Goal: Information Seeking & Learning: Learn about a topic

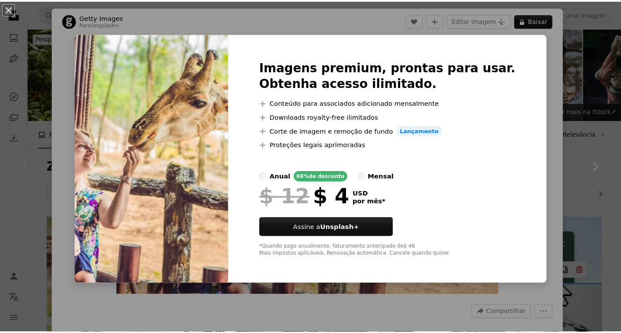
scroll to position [871, 0]
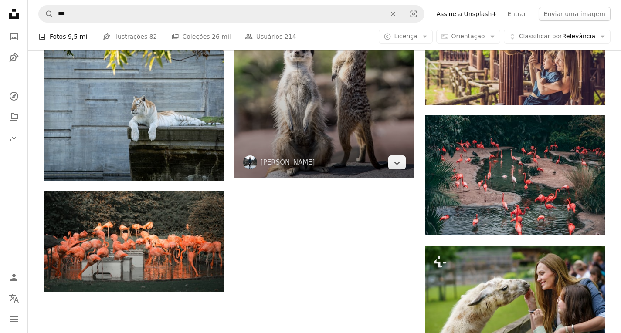
scroll to position [958, 0]
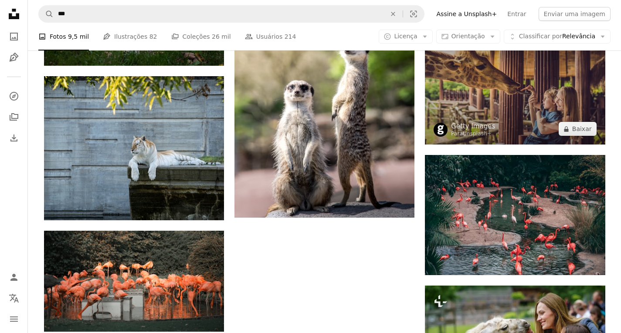
click at [511, 99] on img at bounding box center [515, 85] width 180 height 120
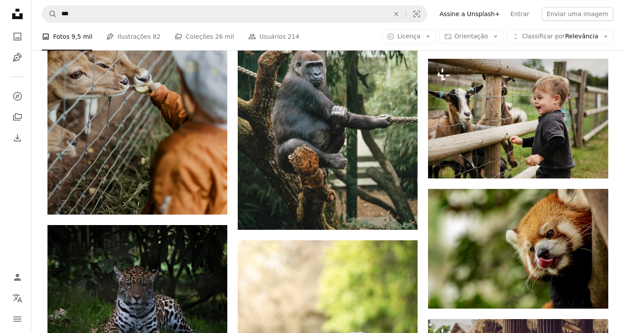
scroll to position [653, 0]
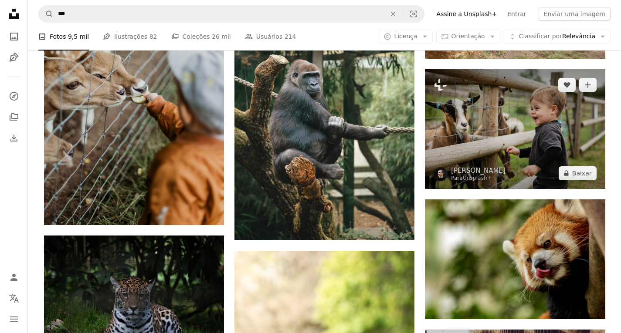
click at [483, 138] on img at bounding box center [515, 129] width 180 height 120
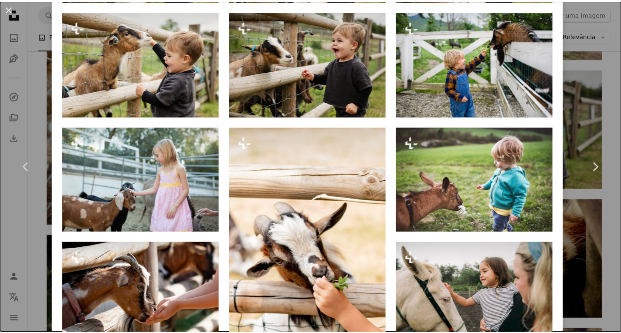
scroll to position [740, 0]
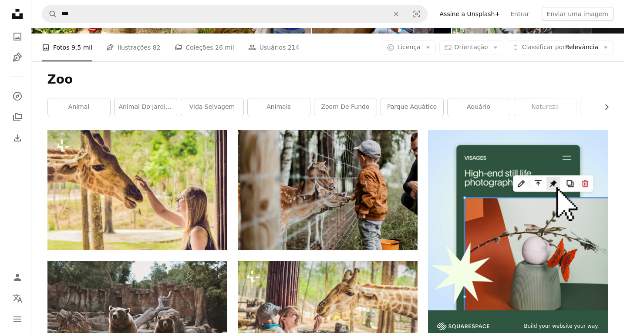
scroll to position [218, 0]
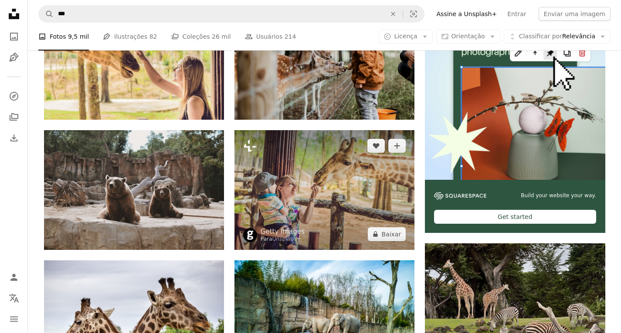
click at [298, 175] on img at bounding box center [324, 190] width 180 height 120
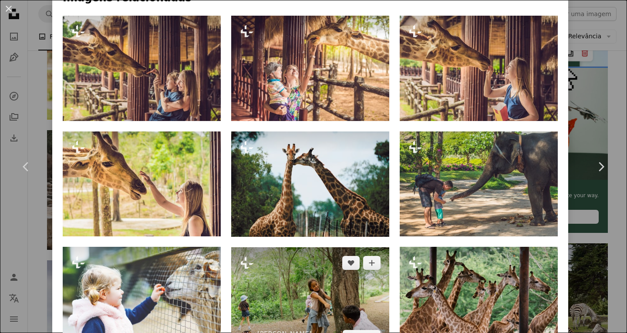
scroll to position [305, 0]
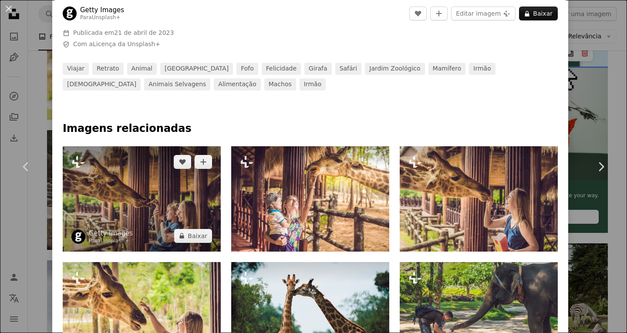
click at [151, 201] on img at bounding box center [142, 198] width 158 height 105
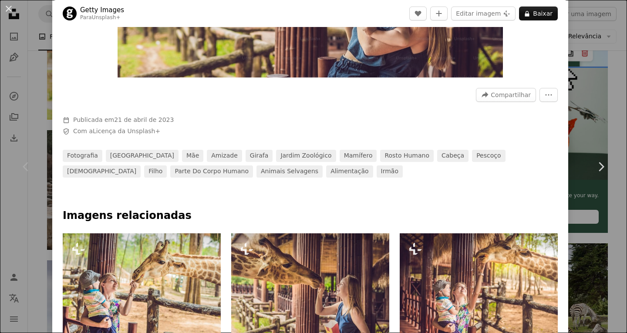
scroll to position [348, 0]
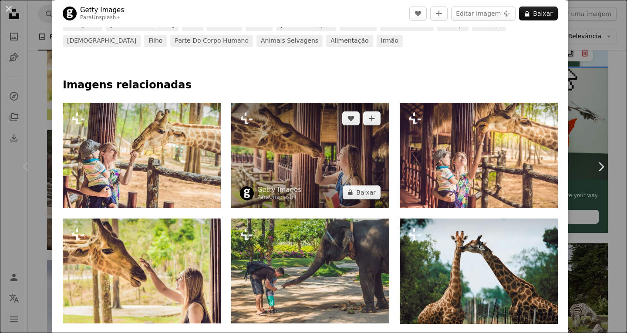
click at [317, 143] on img at bounding box center [310, 155] width 158 height 105
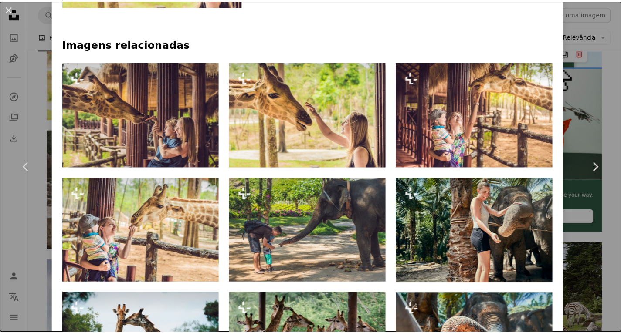
scroll to position [566, 0]
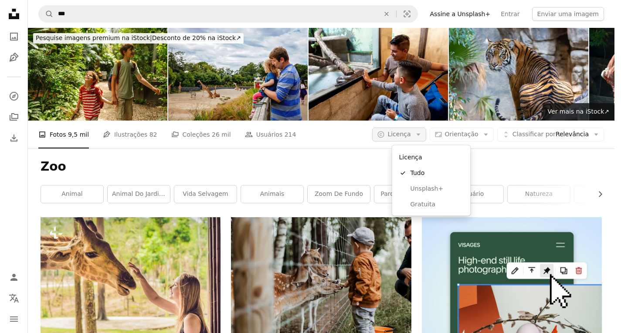
click at [410, 135] on span "Licença" at bounding box center [398, 134] width 23 height 7
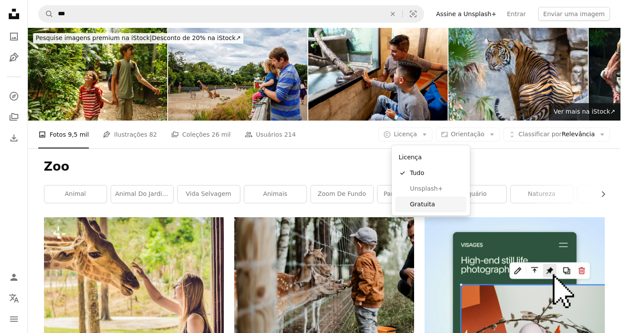
click at [435, 200] on span "Gratuita" at bounding box center [436, 204] width 53 height 9
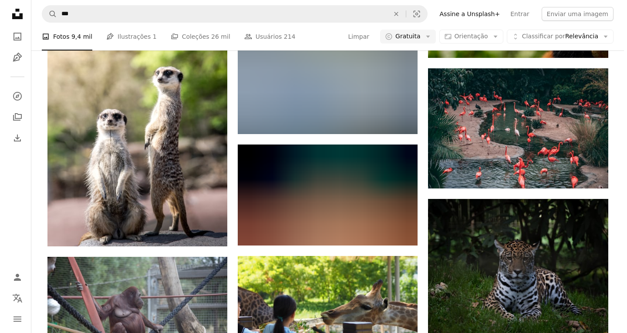
scroll to position [958, 0]
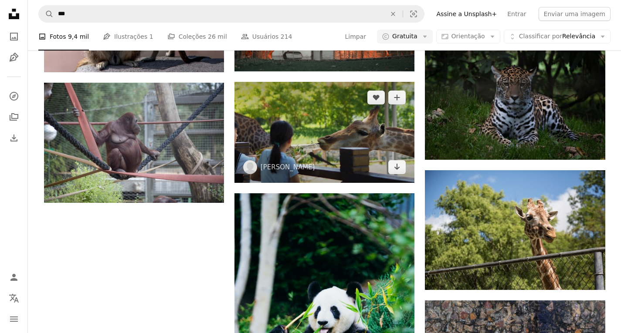
click at [321, 140] on img at bounding box center [324, 132] width 180 height 101
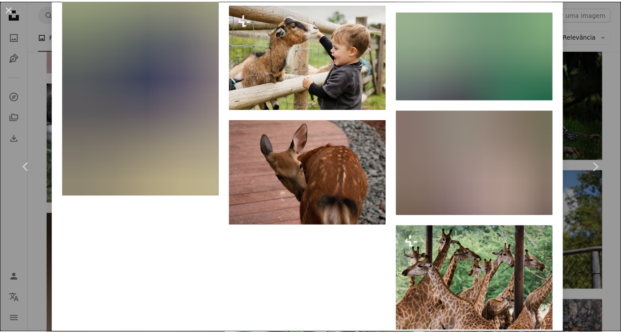
scroll to position [2090, 0]
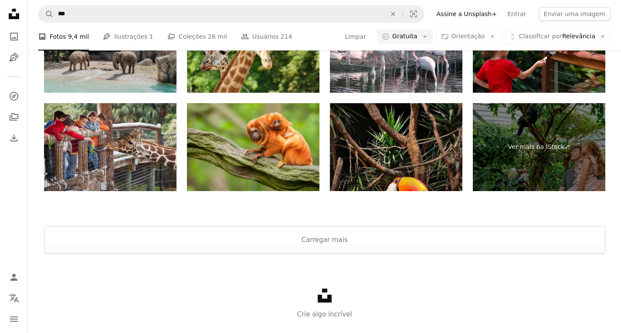
scroll to position [2949, 0]
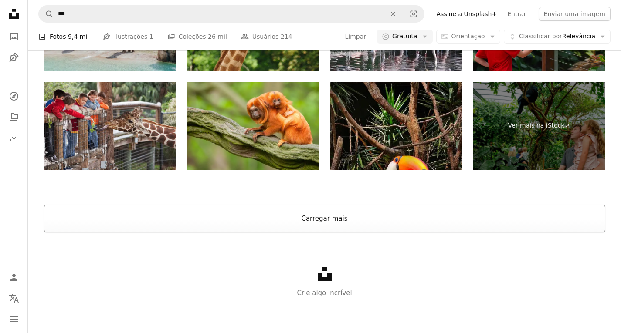
click at [339, 215] on button "Carregar mais" at bounding box center [324, 219] width 561 height 28
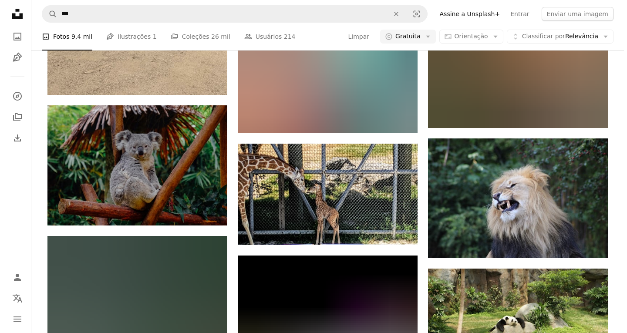
scroll to position [6084, 0]
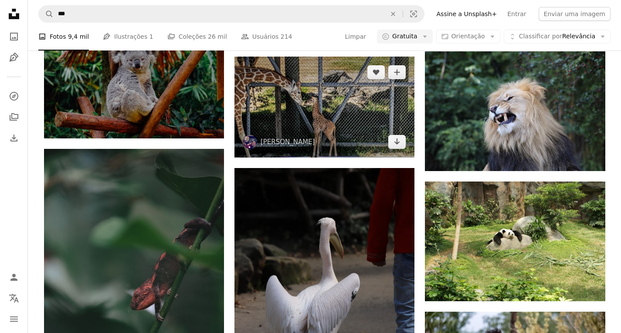
click at [331, 111] on img at bounding box center [324, 107] width 180 height 101
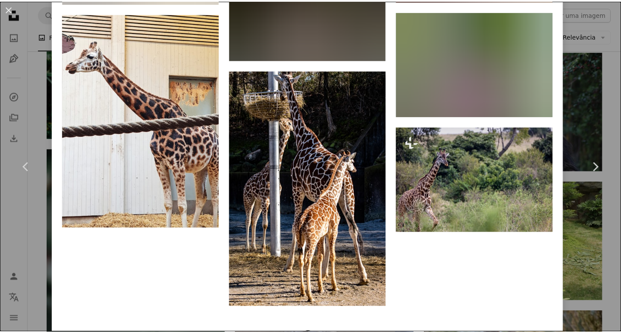
scroll to position [3297, 0]
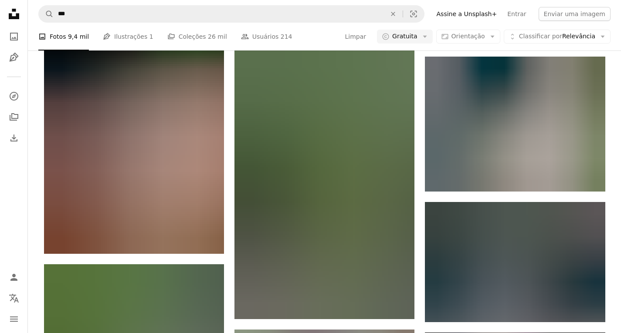
scroll to position [7347, 0]
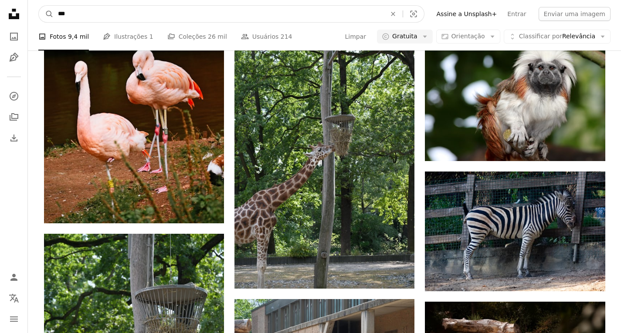
click at [79, 12] on input "***" at bounding box center [219, 14] width 330 height 17
type input "*********"
click at [39, 6] on button "A magnifying glass" at bounding box center [46, 14] width 15 height 17
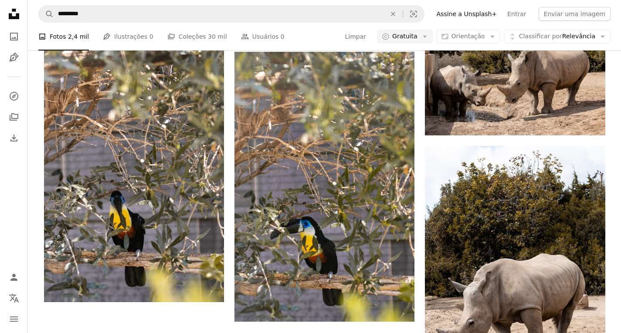
scroll to position [1786, 0]
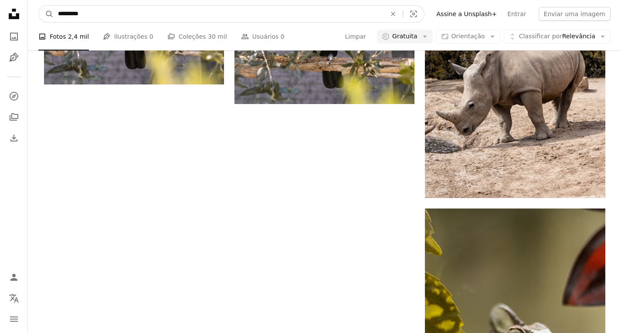
click at [121, 11] on input "*********" at bounding box center [219, 14] width 330 height 17
drag, startPoint x: 135, startPoint y: 11, endPoint x: 37, endPoint y: 15, distance: 98.5
click at [37, 15] on nav "A magnifying glass ********* An X shape Visual search Filters Assine a Unsplash…" at bounding box center [324, 14] width 593 height 28
type input "*********"
click at [39, 6] on button "A magnifying glass" at bounding box center [46, 14] width 15 height 17
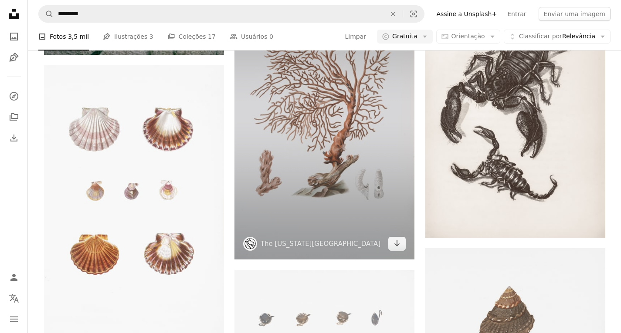
scroll to position [1665, 0]
